Goal: Check status: Check status

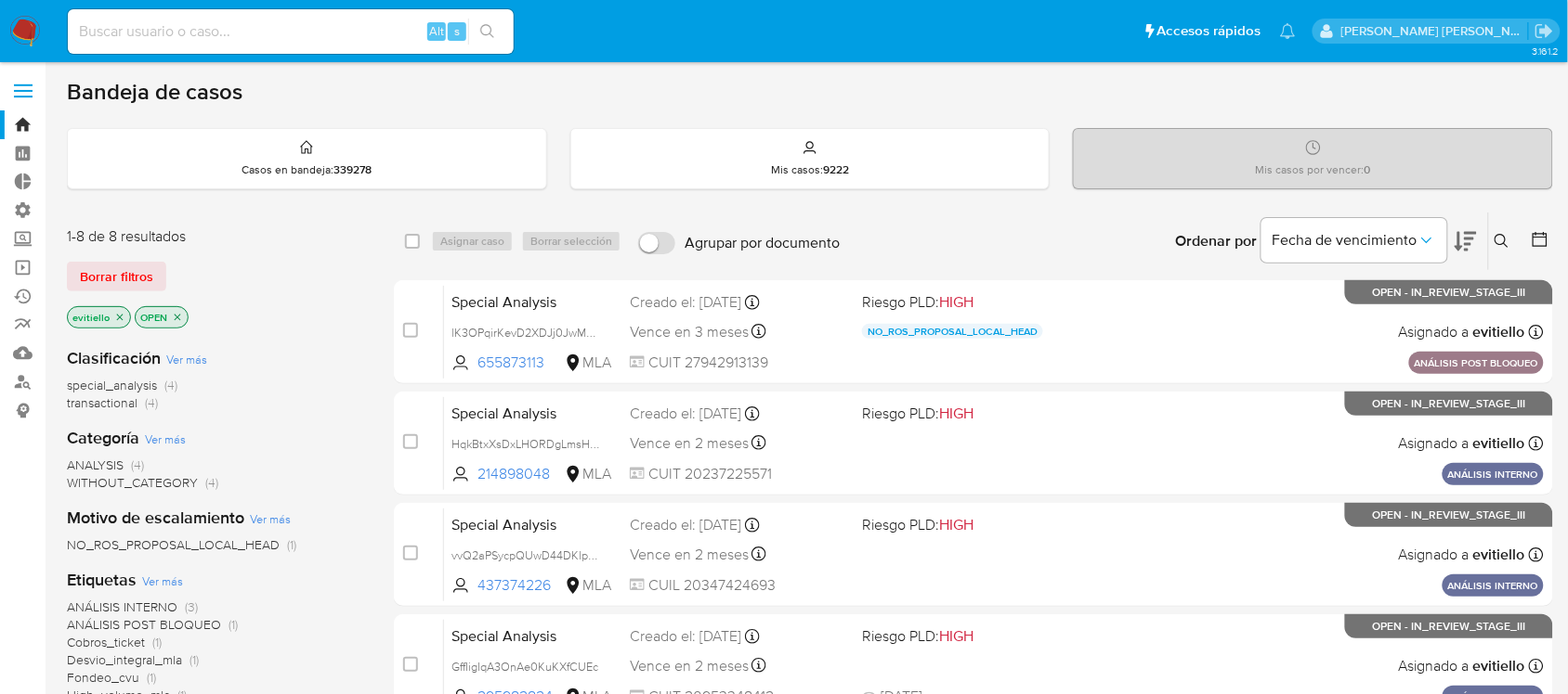
click at [323, 31] on input at bounding box center [290, 32] width 446 height 24
type input "75870727"
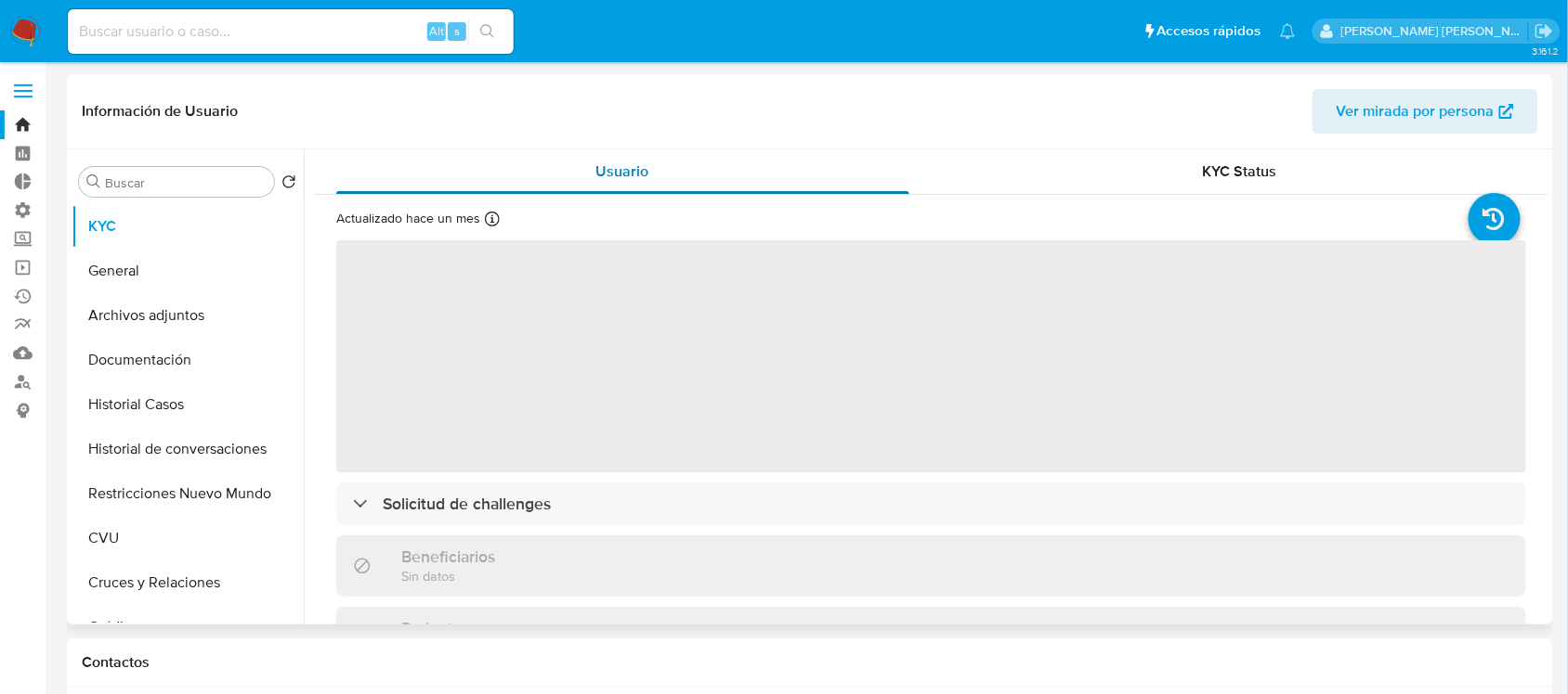
select select "10"
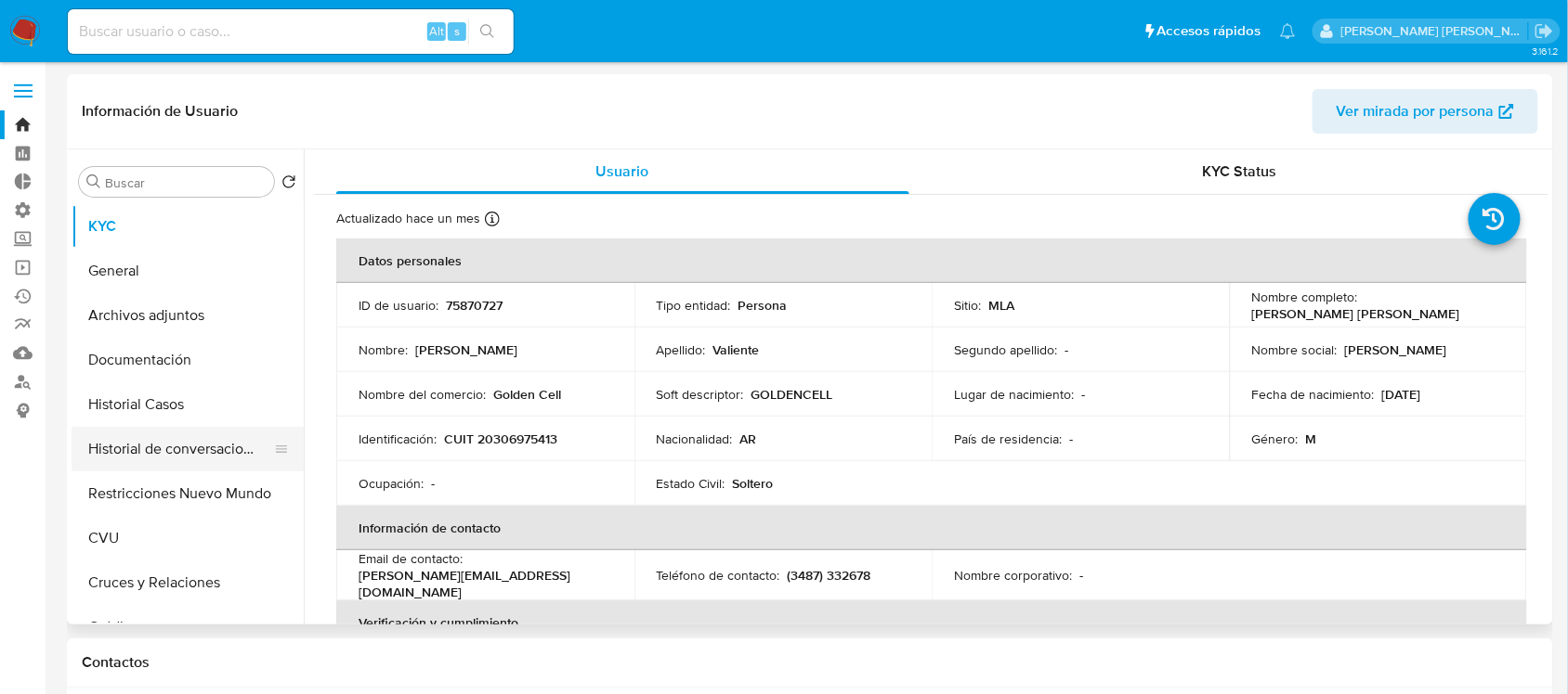
click at [193, 446] on button "Historial de conversaciones" at bounding box center [180, 449] width 218 height 45
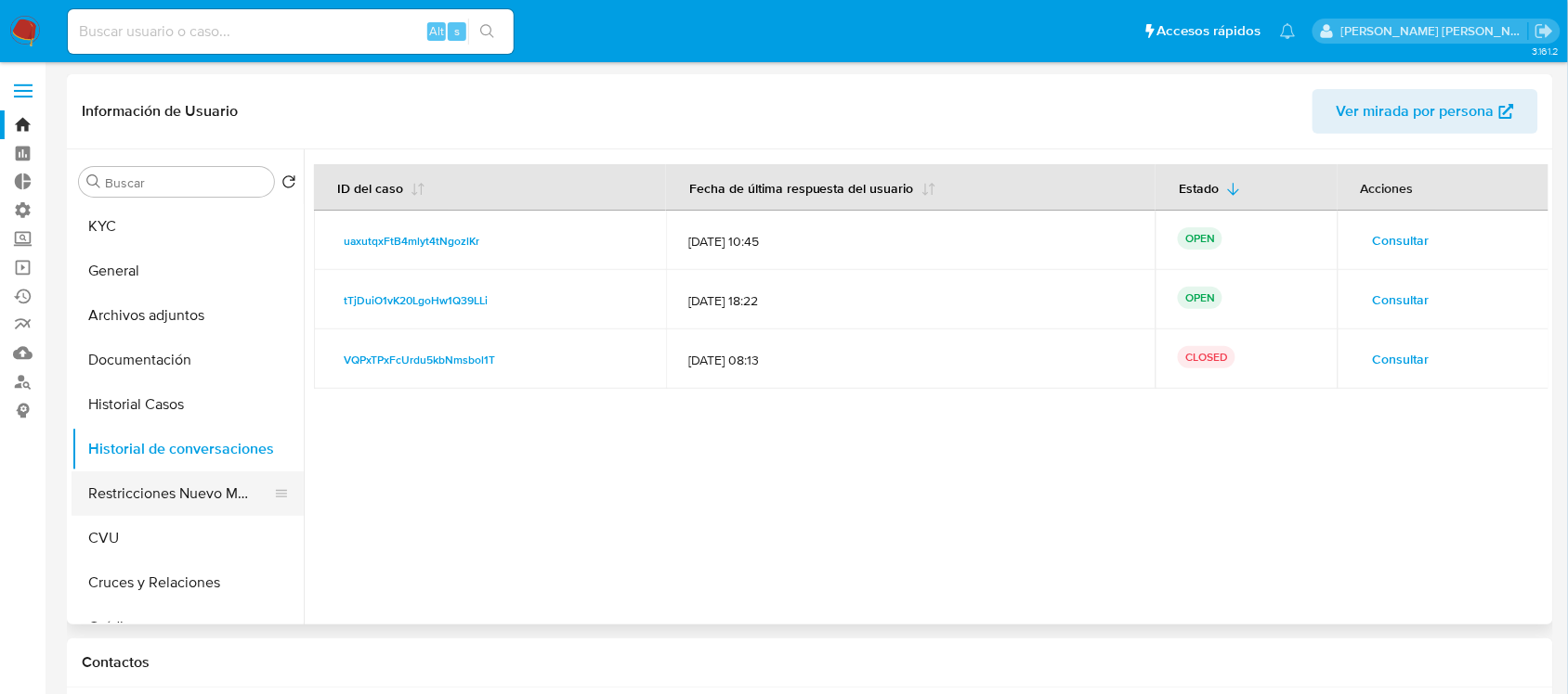
click at [201, 500] on button "Restricciones Nuevo Mundo" at bounding box center [180, 494] width 218 height 45
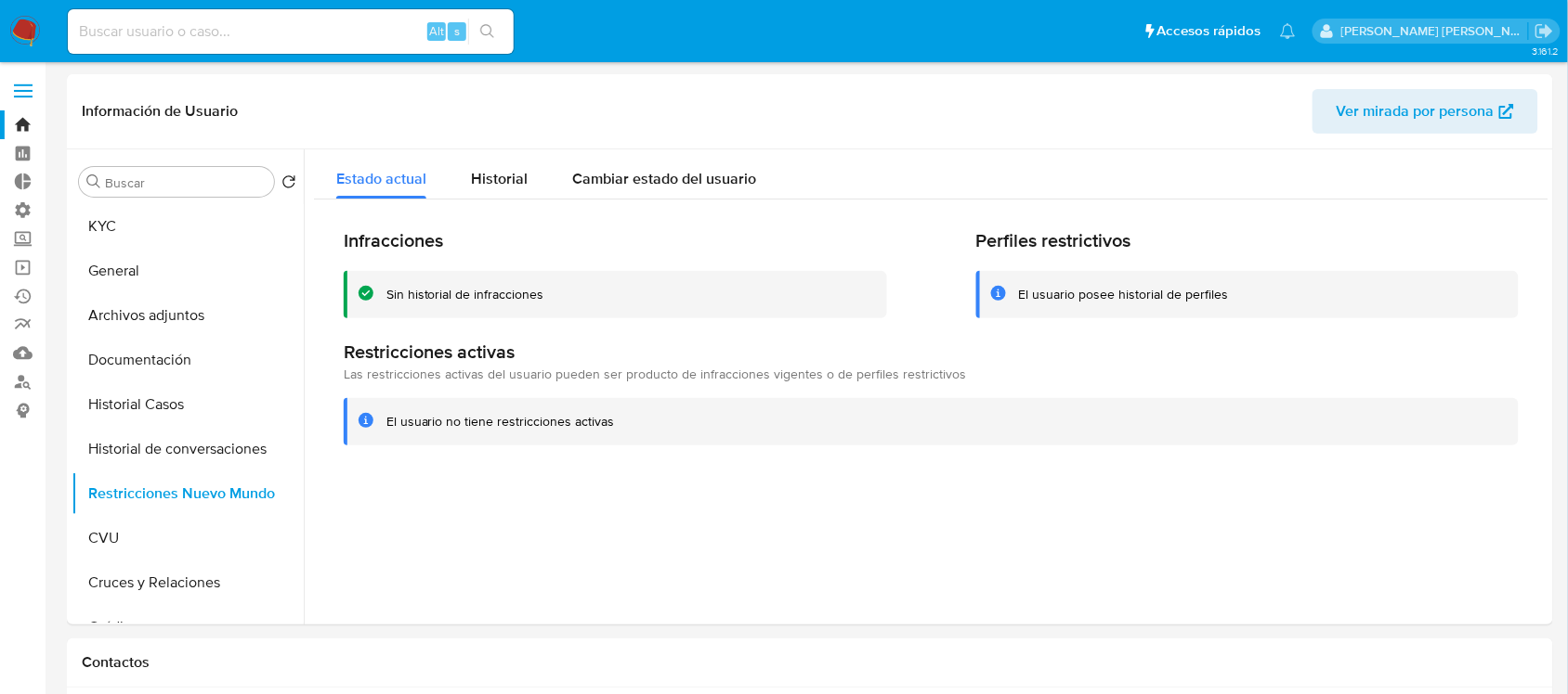
click at [393, 21] on input at bounding box center [290, 32] width 446 height 24
paste input "HqkBtxXsDxLHORDgLmsHDF5I"
type input "HqkBtxXsDxLHORDgLmsHDF5I"
click at [480, 31] on icon "search-icon" at bounding box center [488, 32] width 15 height 15
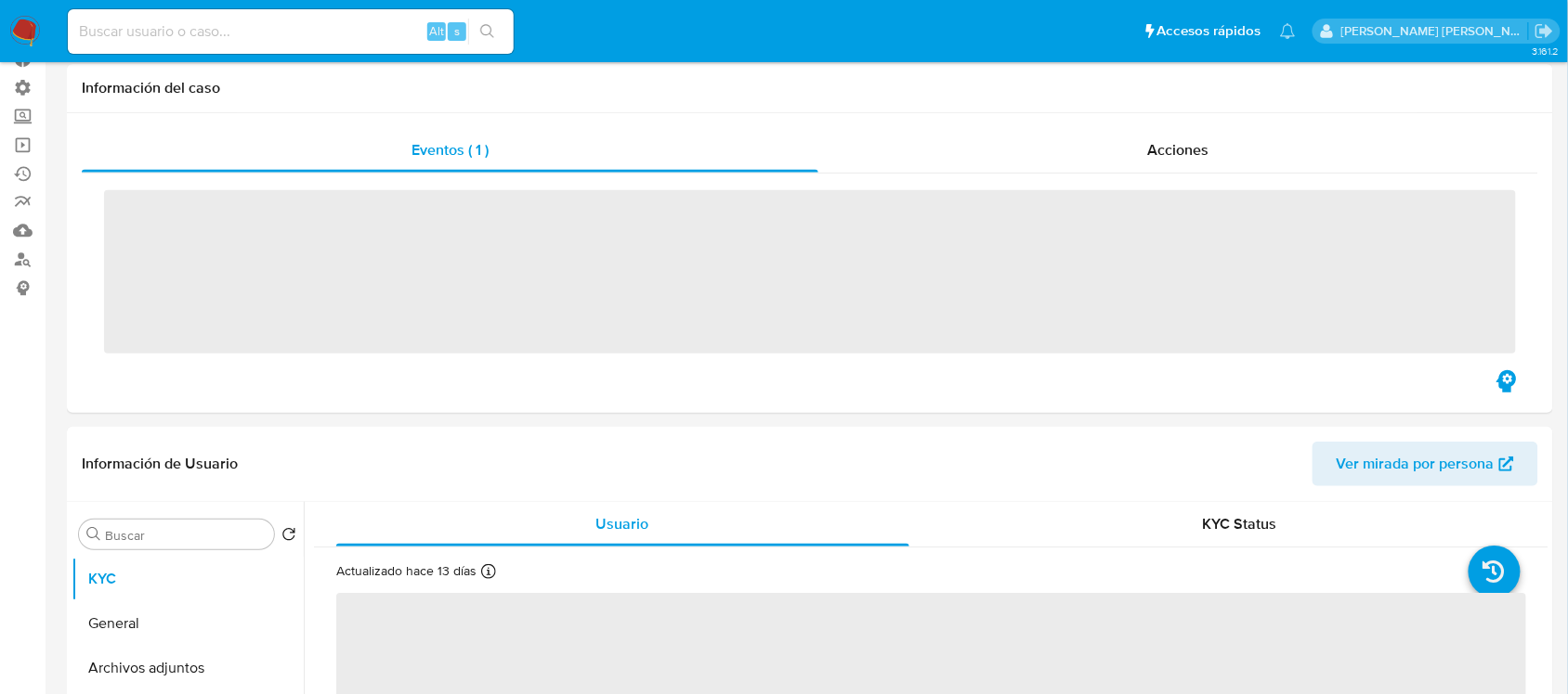
select select "10"
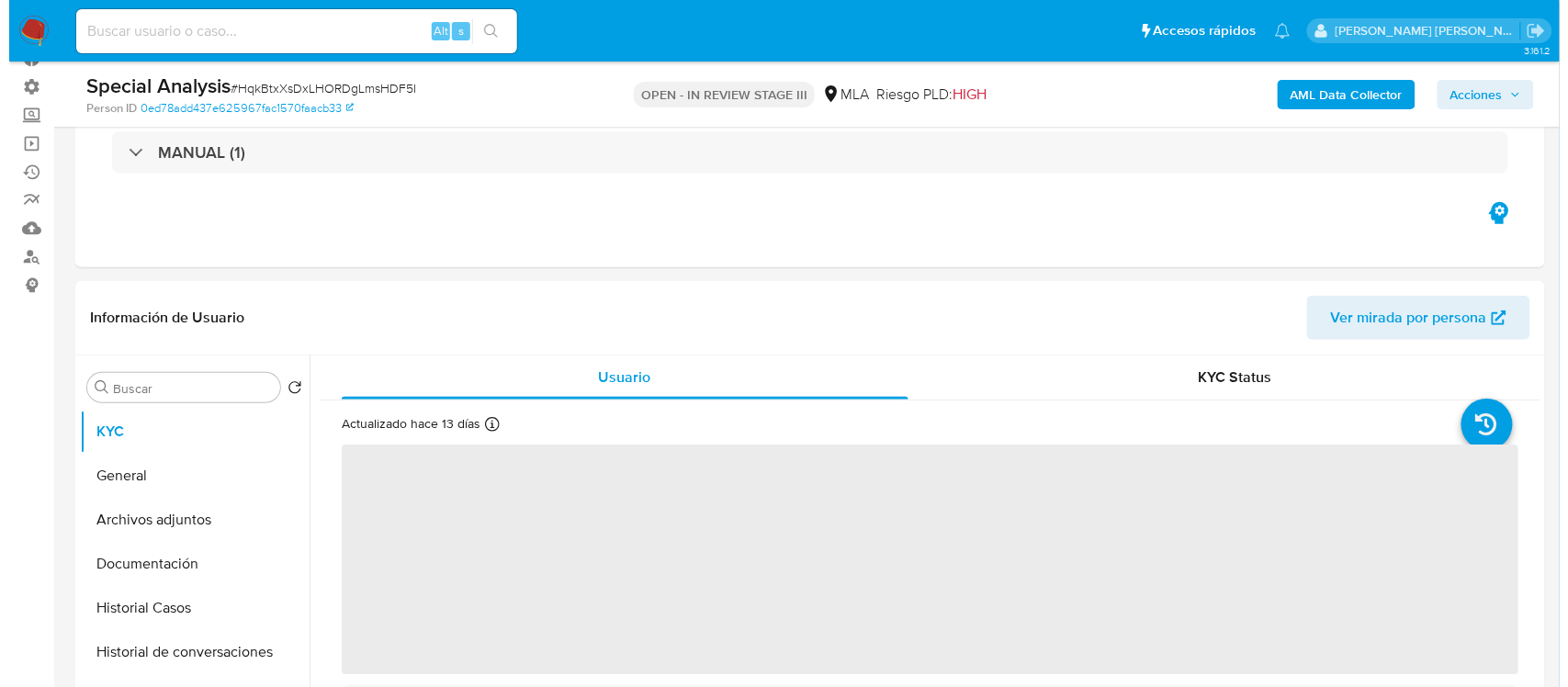
scroll to position [229, 0]
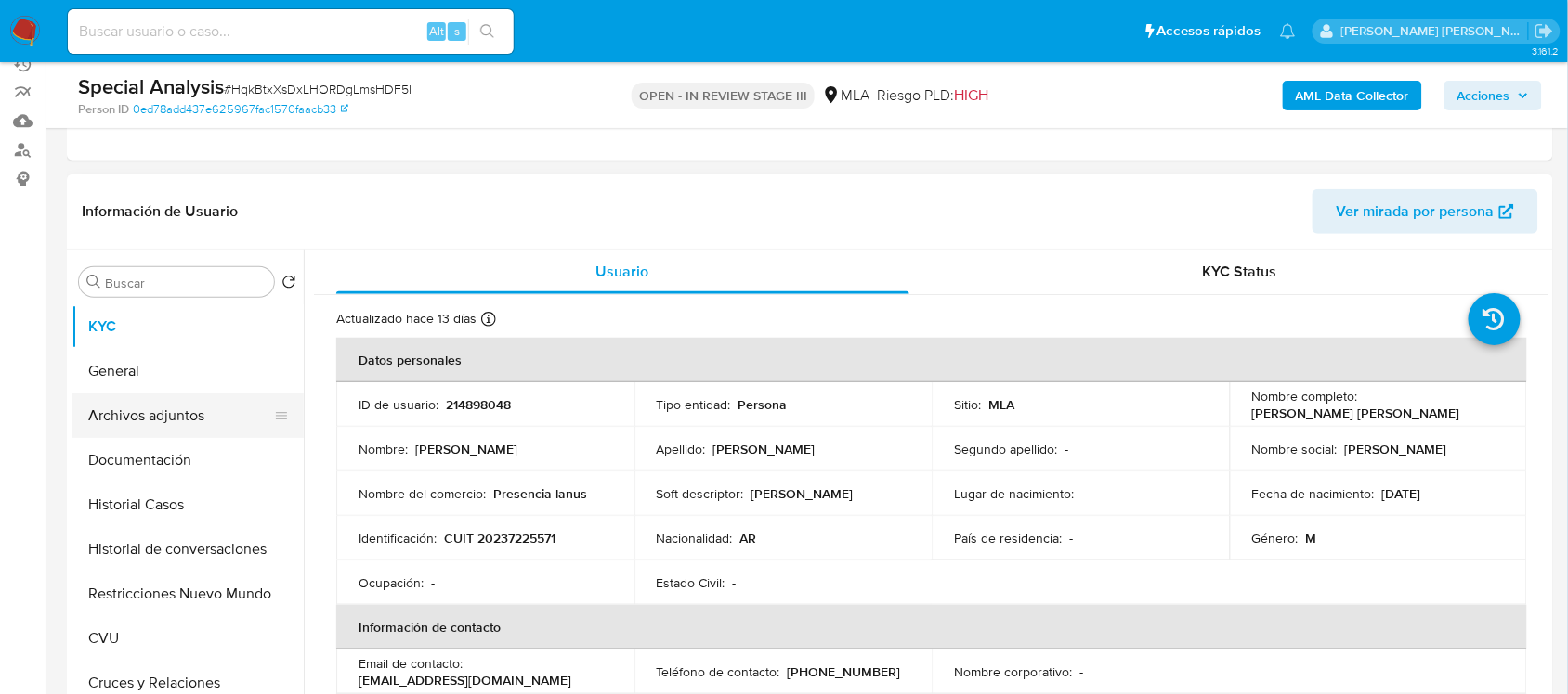
click at [174, 410] on button "Archivos adjuntos" at bounding box center [180, 416] width 218 height 45
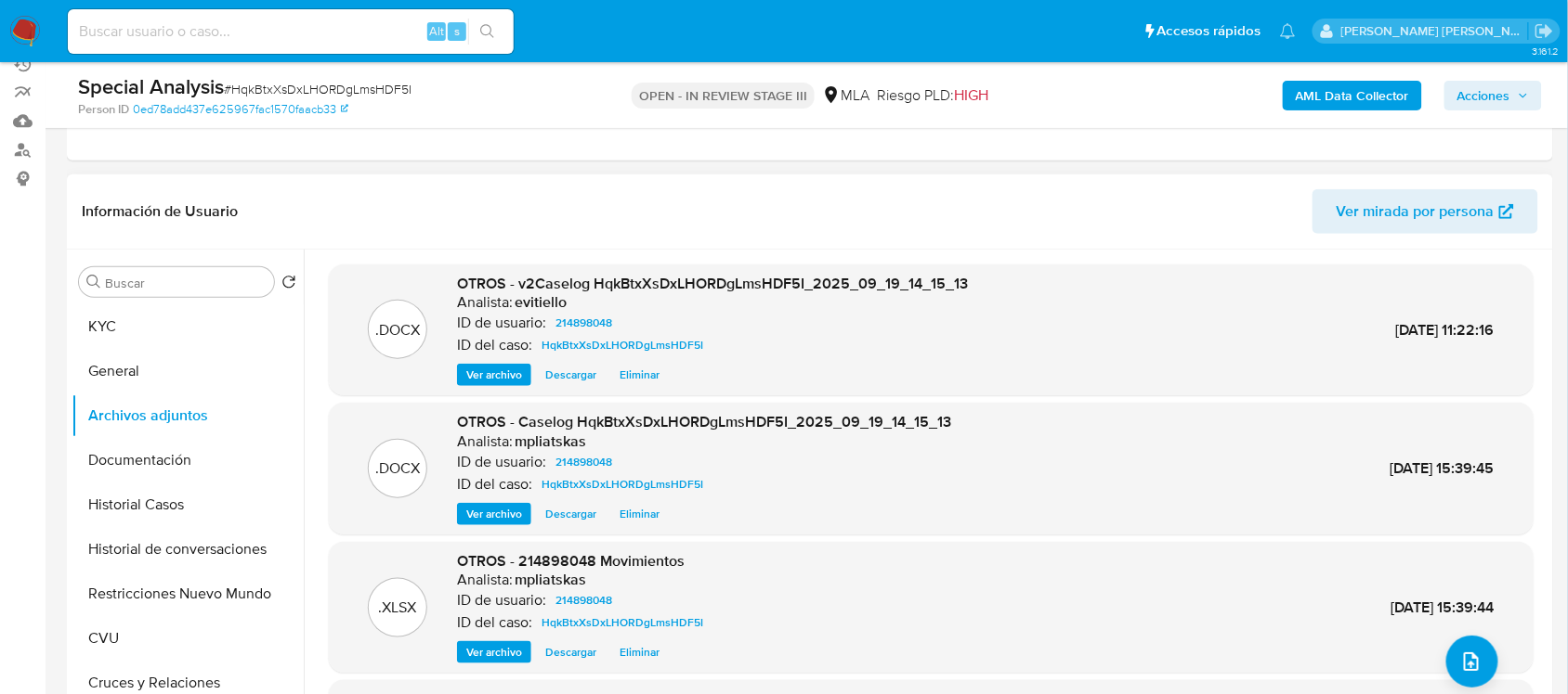
click at [477, 388] on div ".DOCX OTROS - v2Caselog HqkBtxXsDxLHORDgLmsHDF5I_2025_09_19_14_15_13 Analista: …" at bounding box center [931, 330] width 1205 height 132
click at [480, 382] on span "Ver archivo" at bounding box center [494, 375] width 55 height 19
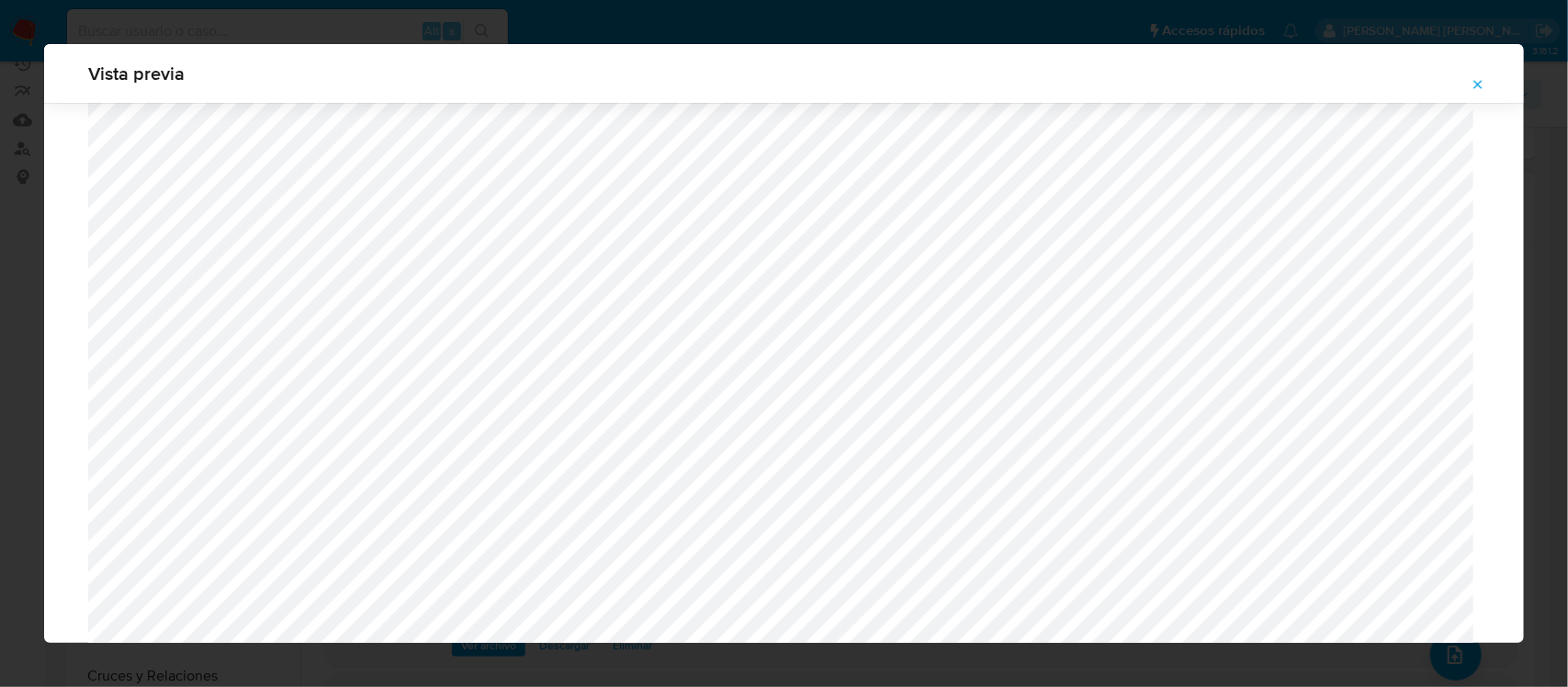
scroll to position [3409, 0]
click at [1484, 87] on icon "Attachment preview" at bounding box center [1478, 84] width 15 height 15
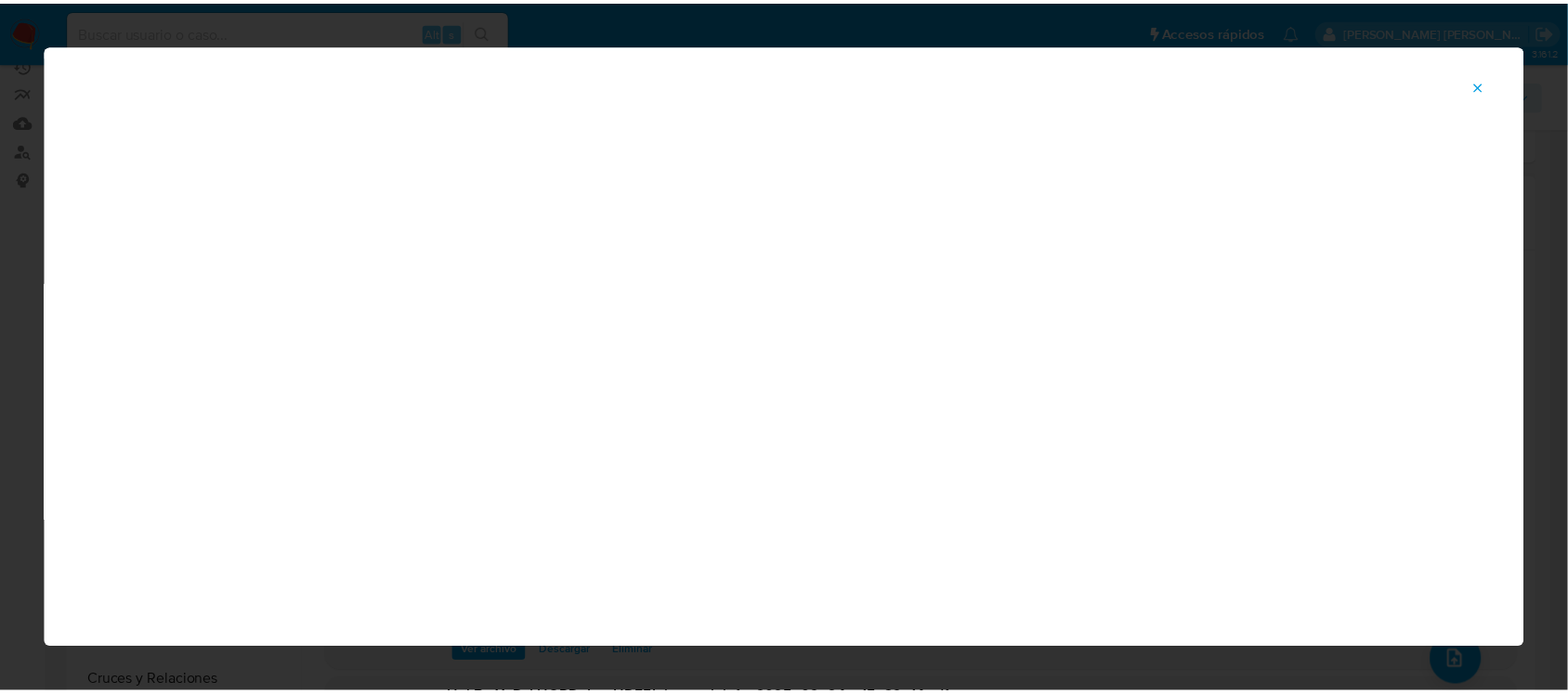
scroll to position [84, 0]
